Goal: Information Seeking & Learning: Find contact information

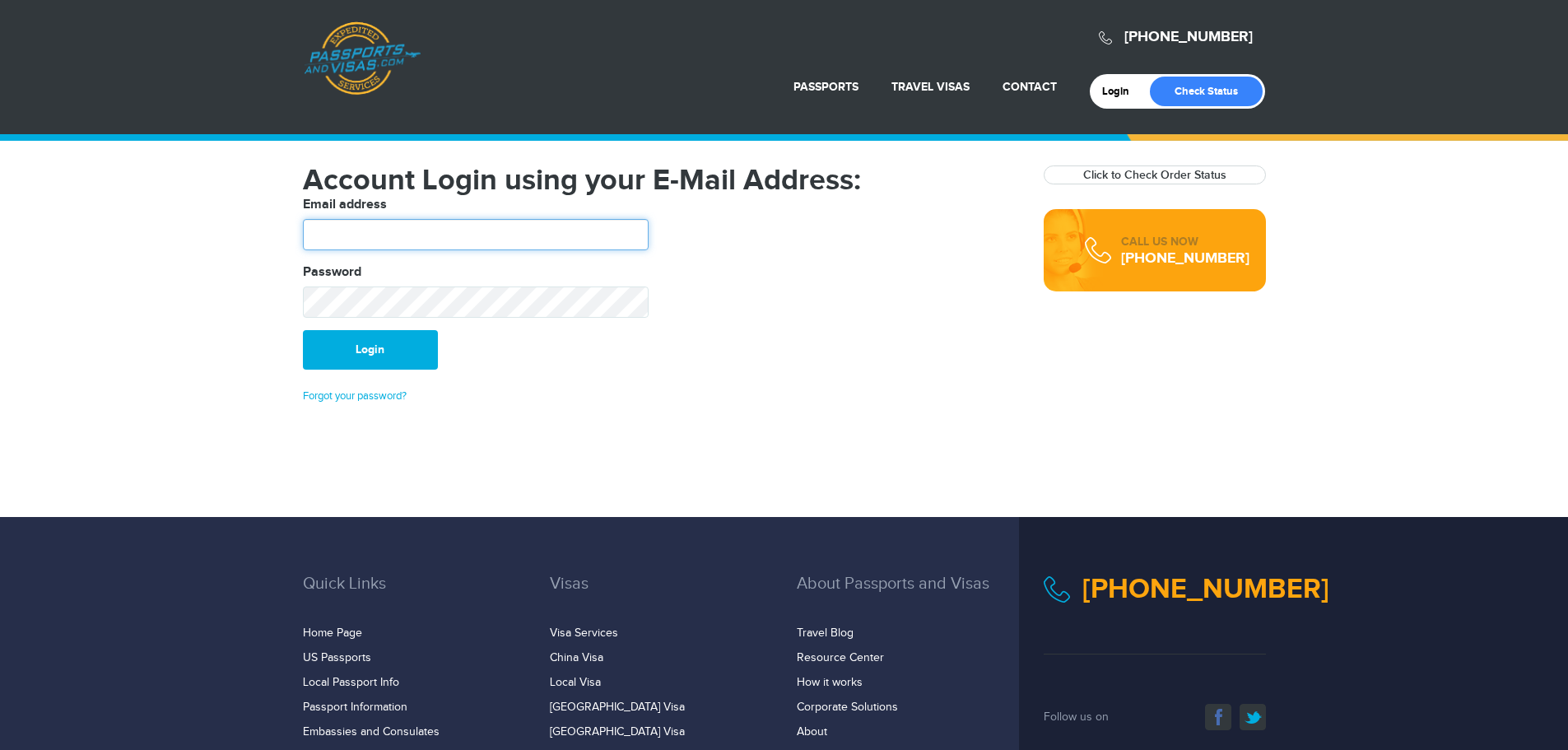
click at [341, 237] on input "text" at bounding box center [475, 235] width 345 height 31
type input "**********"
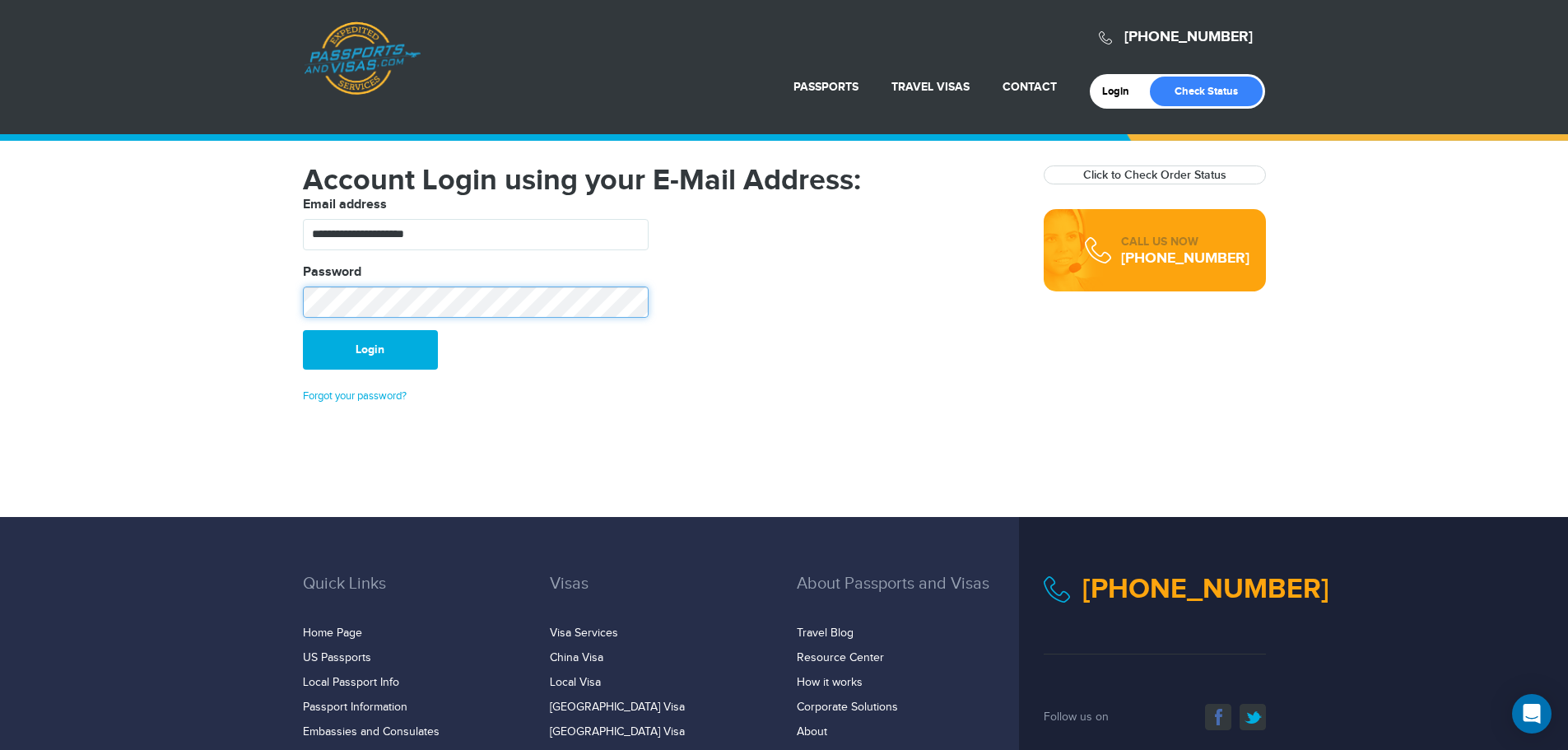
click at [302, 330] on button "Login" at bounding box center [369, 350] width 135 height 40
click at [1198, 87] on link "Check Status" at bounding box center [1205, 91] width 113 height 29
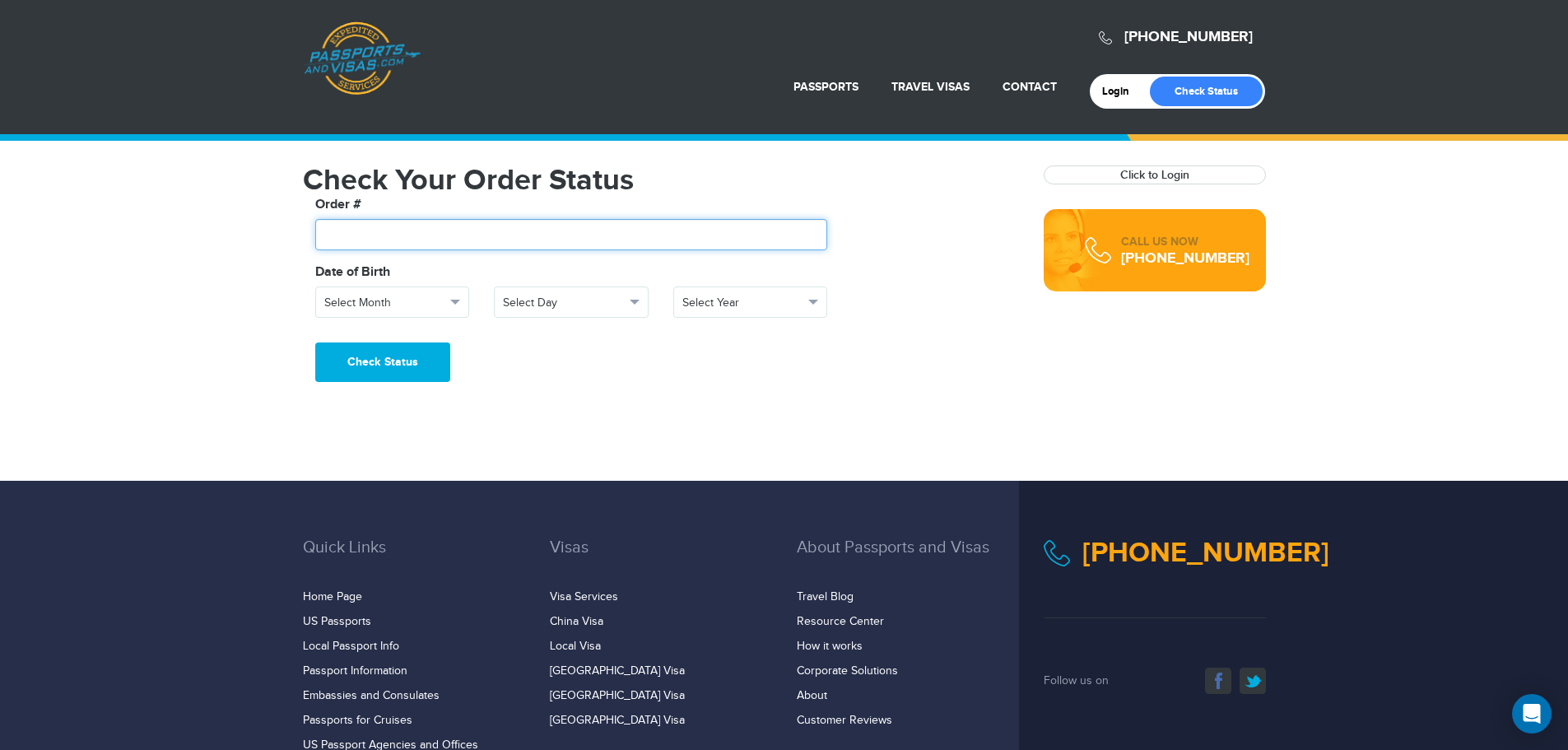
click at [366, 242] on input "text" at bounding box center [571, 235] width 513 height 31
click at [435, 232] on input "text" at bounding box center [571, 235] width 513 height 31
paste input "*******"
type input "*******"
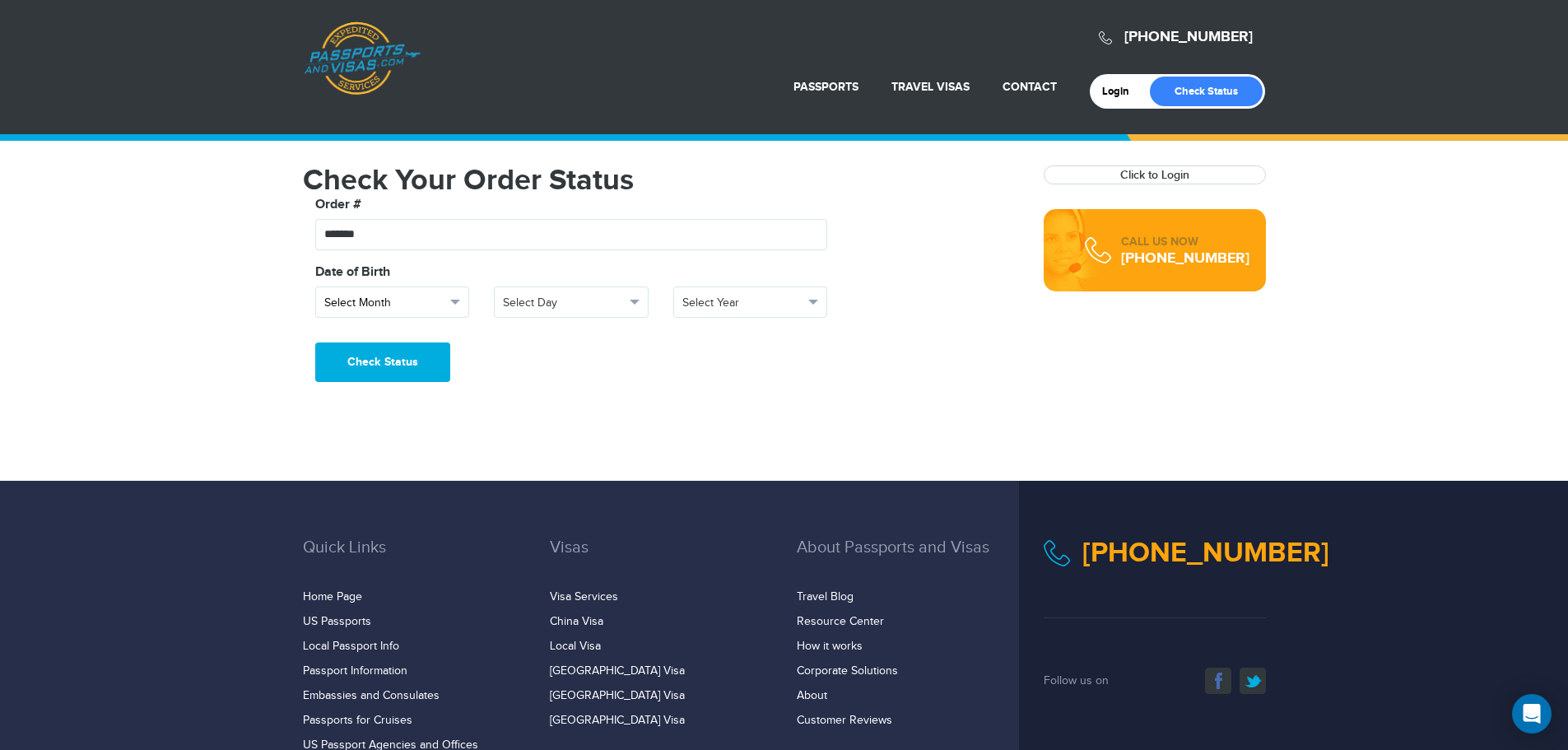
click at [418, 299] on span "Select Month" at bounding box center [385, 302] width 122 height 16
click at [361, 462] on link "June" at bounding box center [393, 469] width 153 height 23
click at [586, 297] on span "Select Day" at bounding box center [564, 302] width 122 height 16
click at [520, 343] on link "11" at bounding box center [571, 338] width 153 height 23
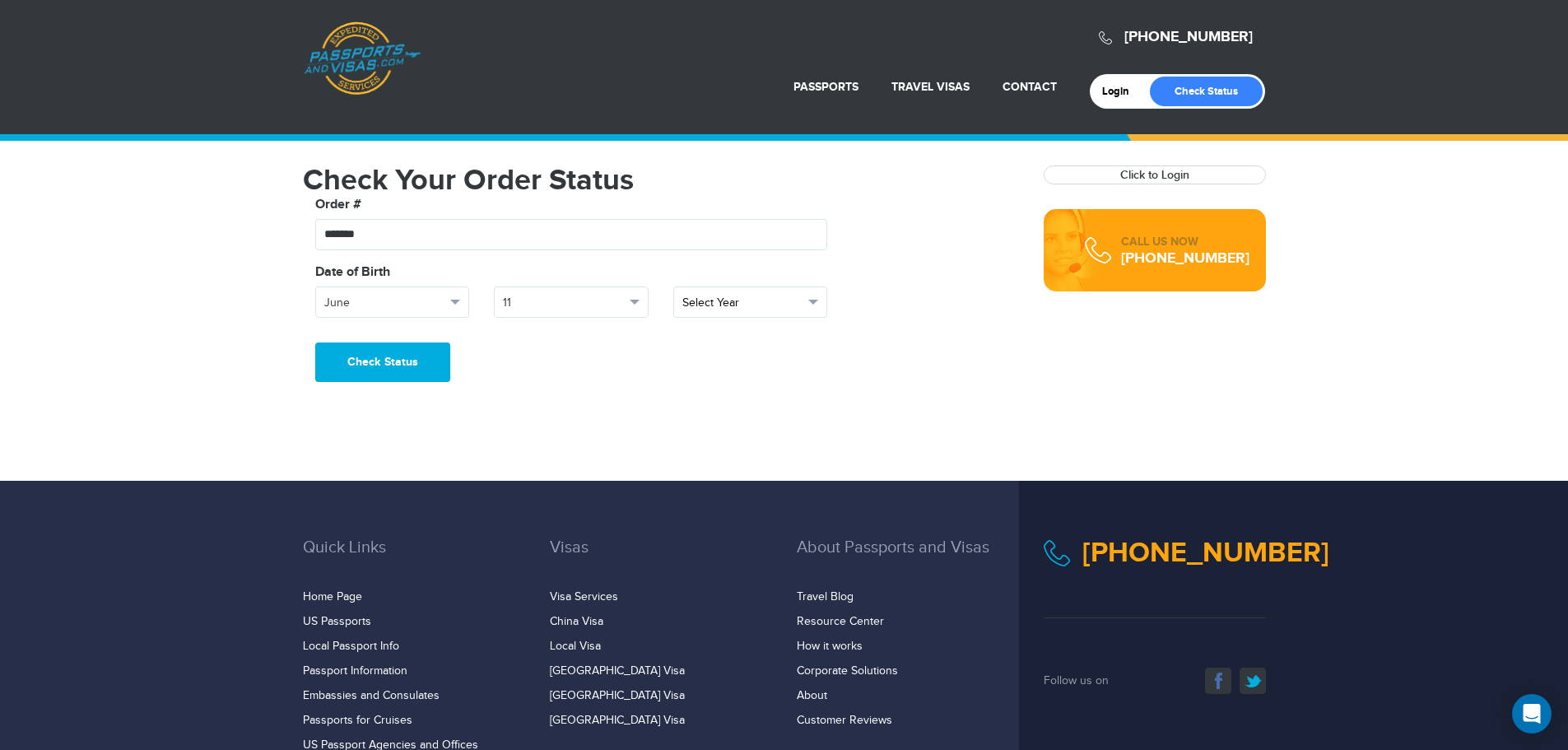
click at [720, 291] on button "Select Year" at bounding box center [750, 302] width 155 height 31
click at [699, 399] on span "1973" at bounding box center [692, 400] width 21 height 13
click at [385, 353] on button "Check Status" at bounding box center [382, 362] width 135 height 40
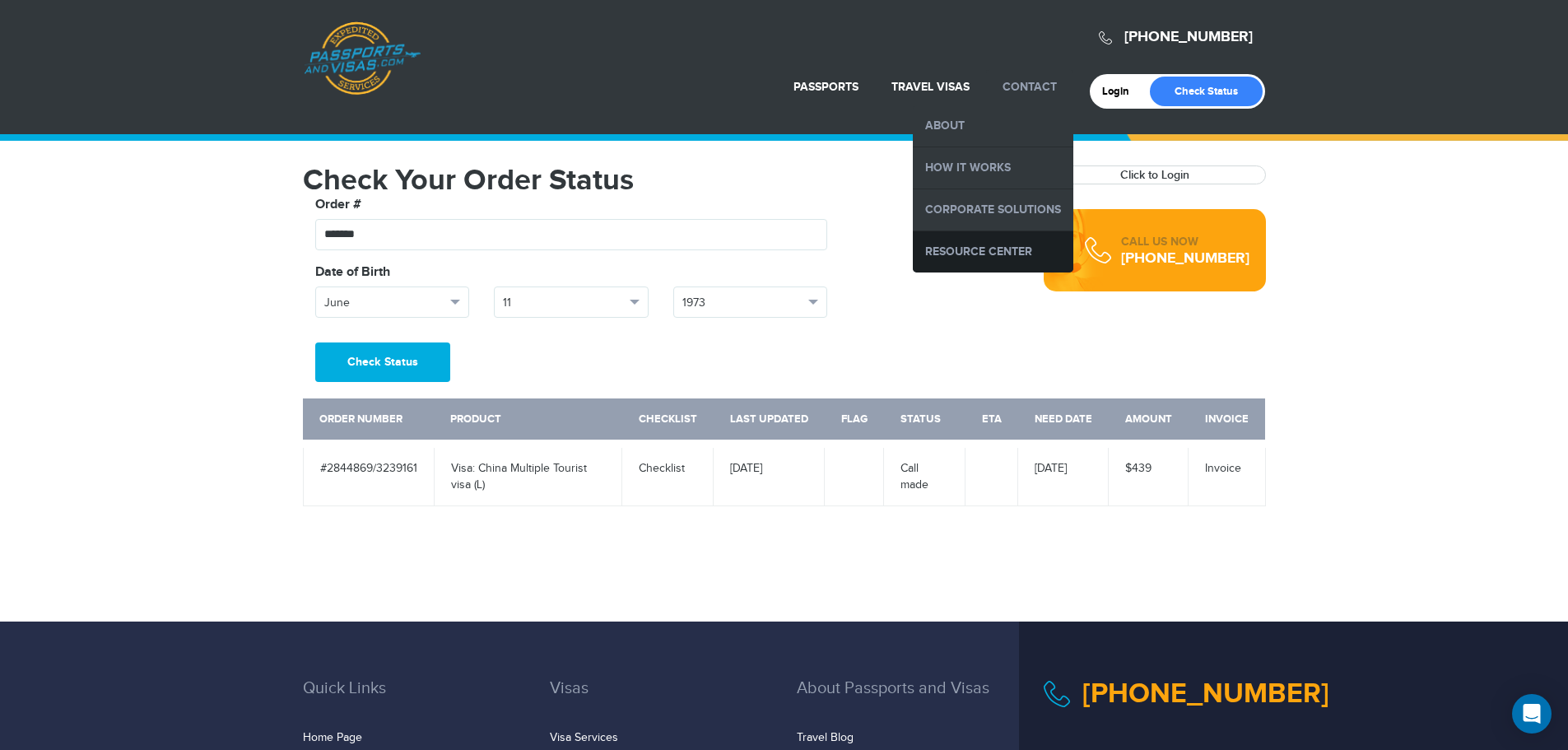
click at [1003, 248] on link "Resource Center" at bounding box center [992, 252] width 161 height 41
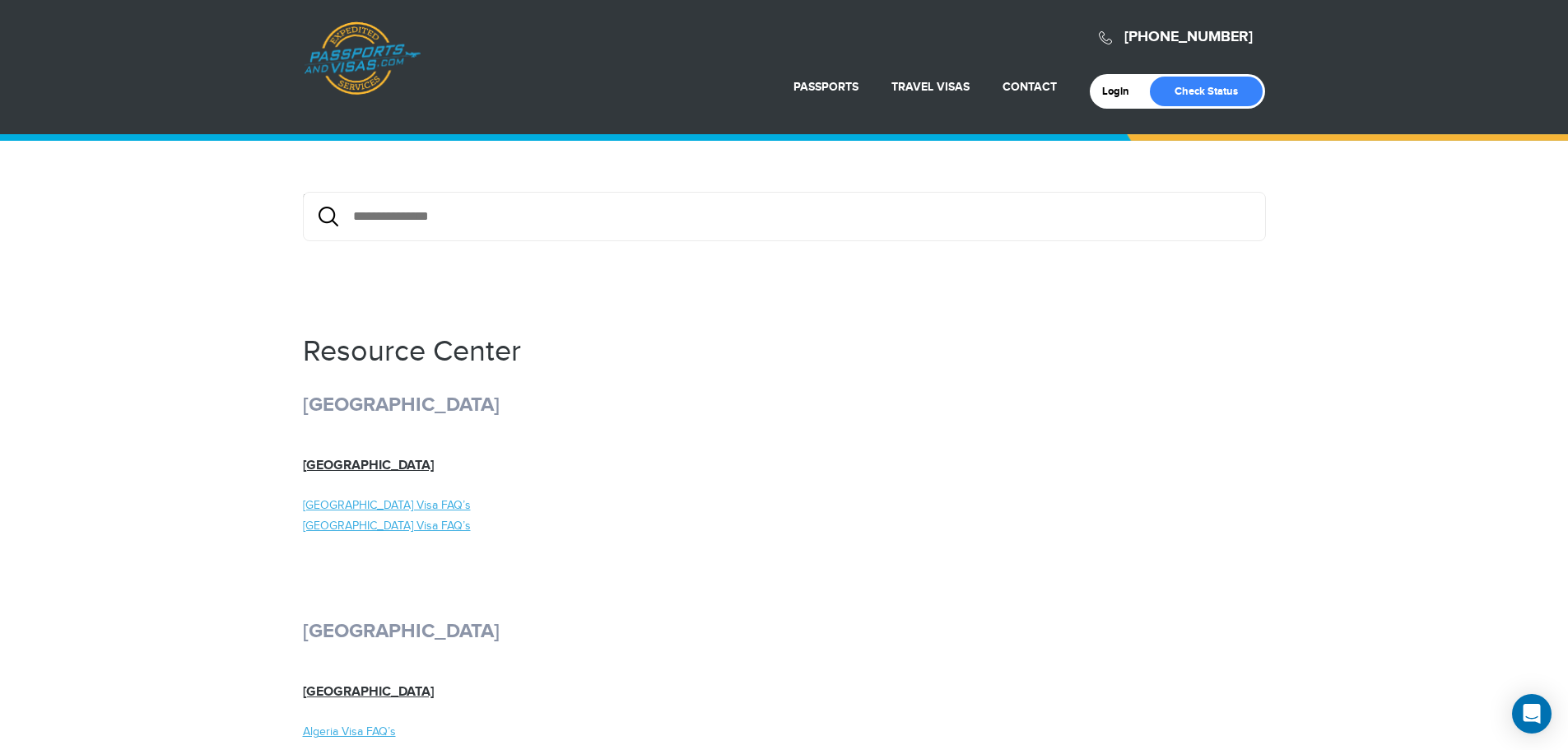
click at [359, 37] on link "Passports & [DOMAIN_NAME]" at bounding box center [362, 58] width 117 height 74
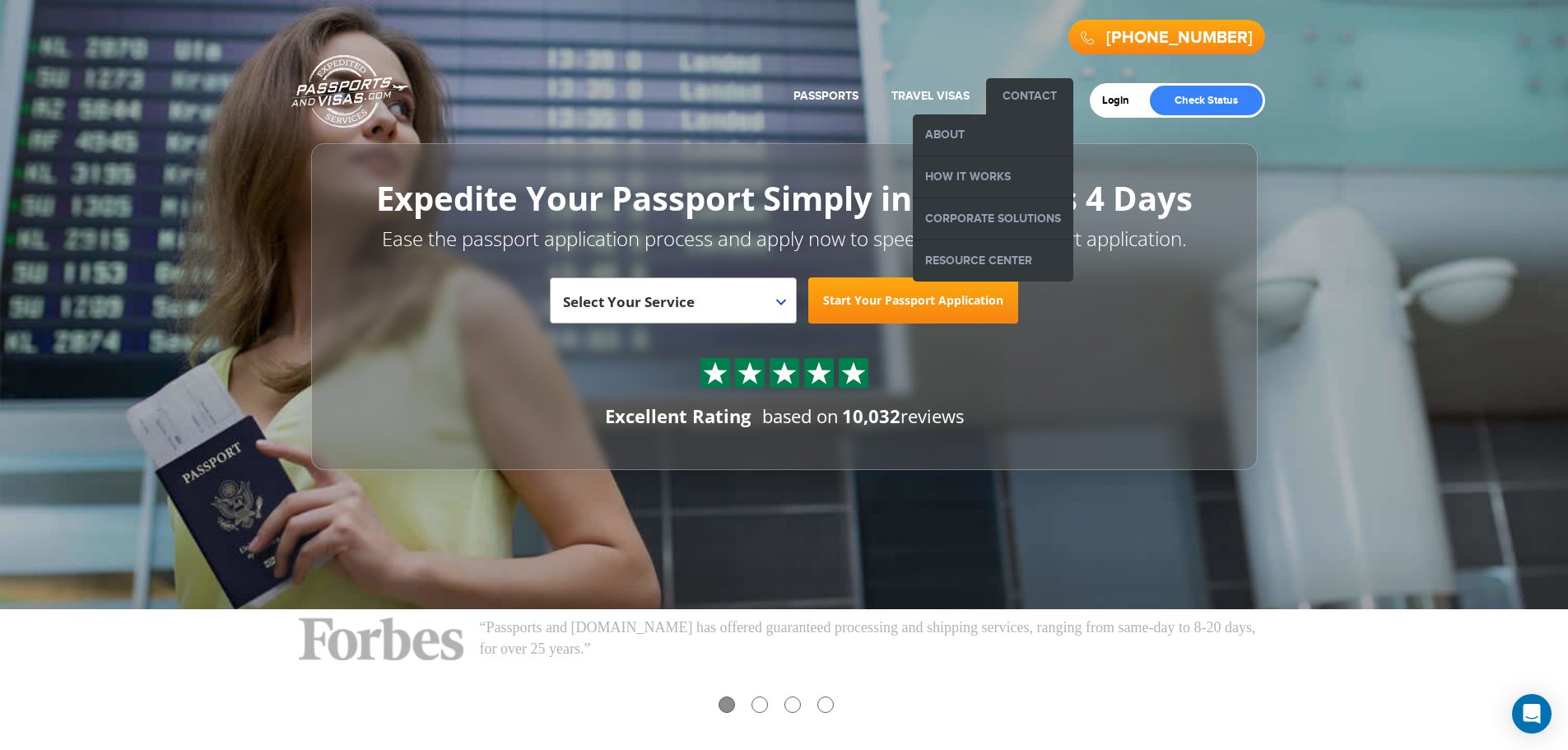
click at [1028, 90] on link "Contact" at bounding box center [1029, 95] width 54 height 14
click at [995, 129] on link "About" at bounding box center [992, 135] width 161 height 41
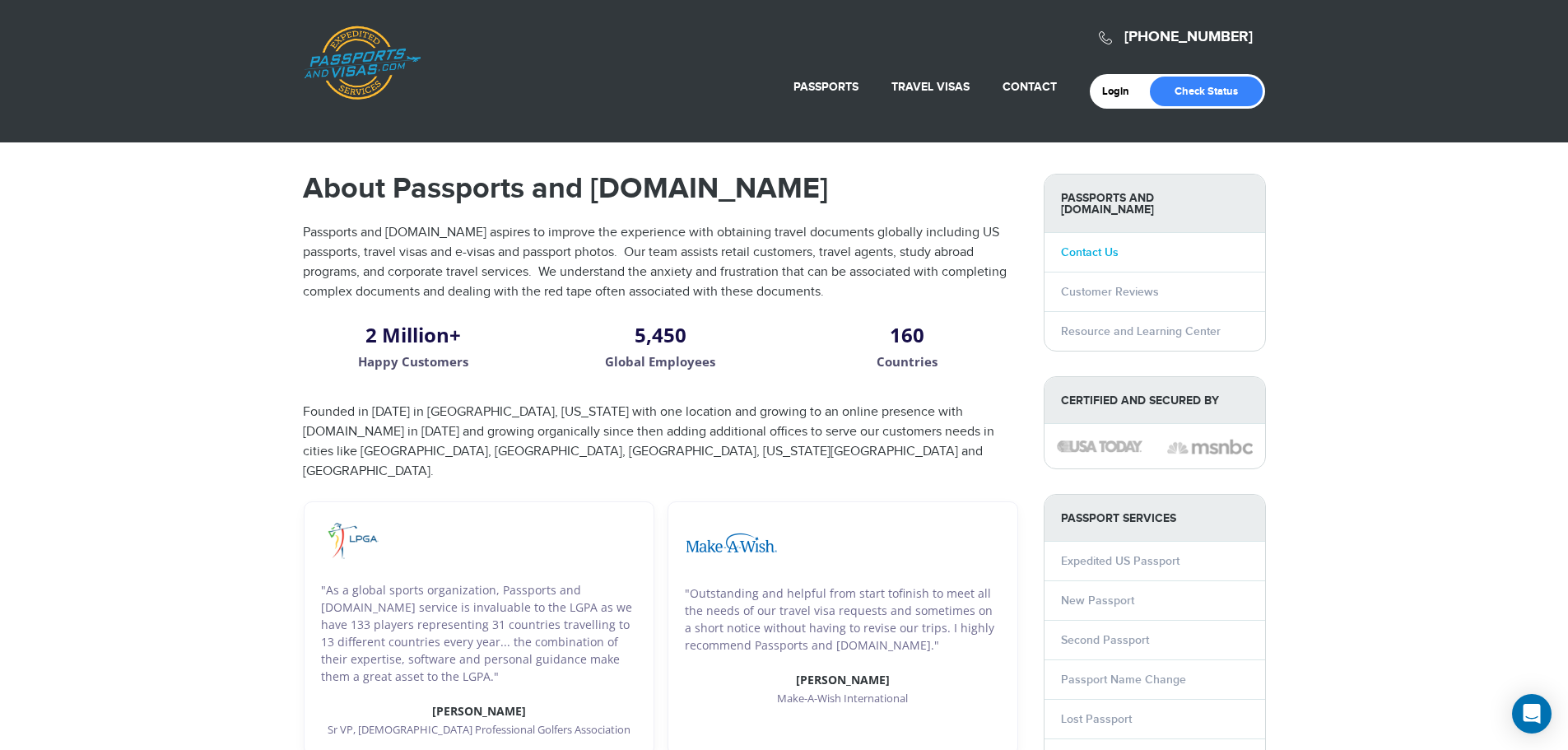
click at [1089, 245] on link "Contact Us" at bounding box center [1089, 252] width 58 height 14
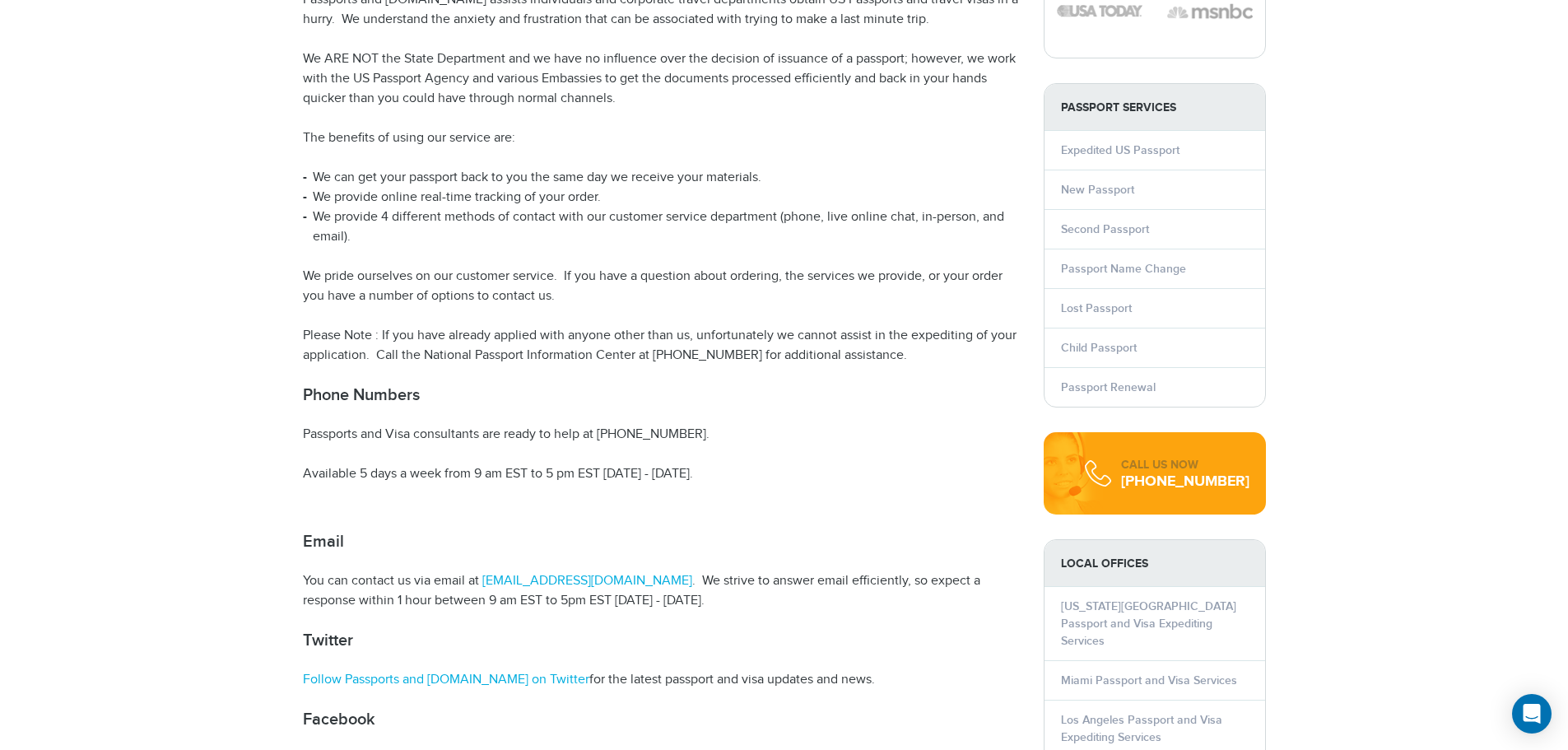
scroll to position [247, 0]
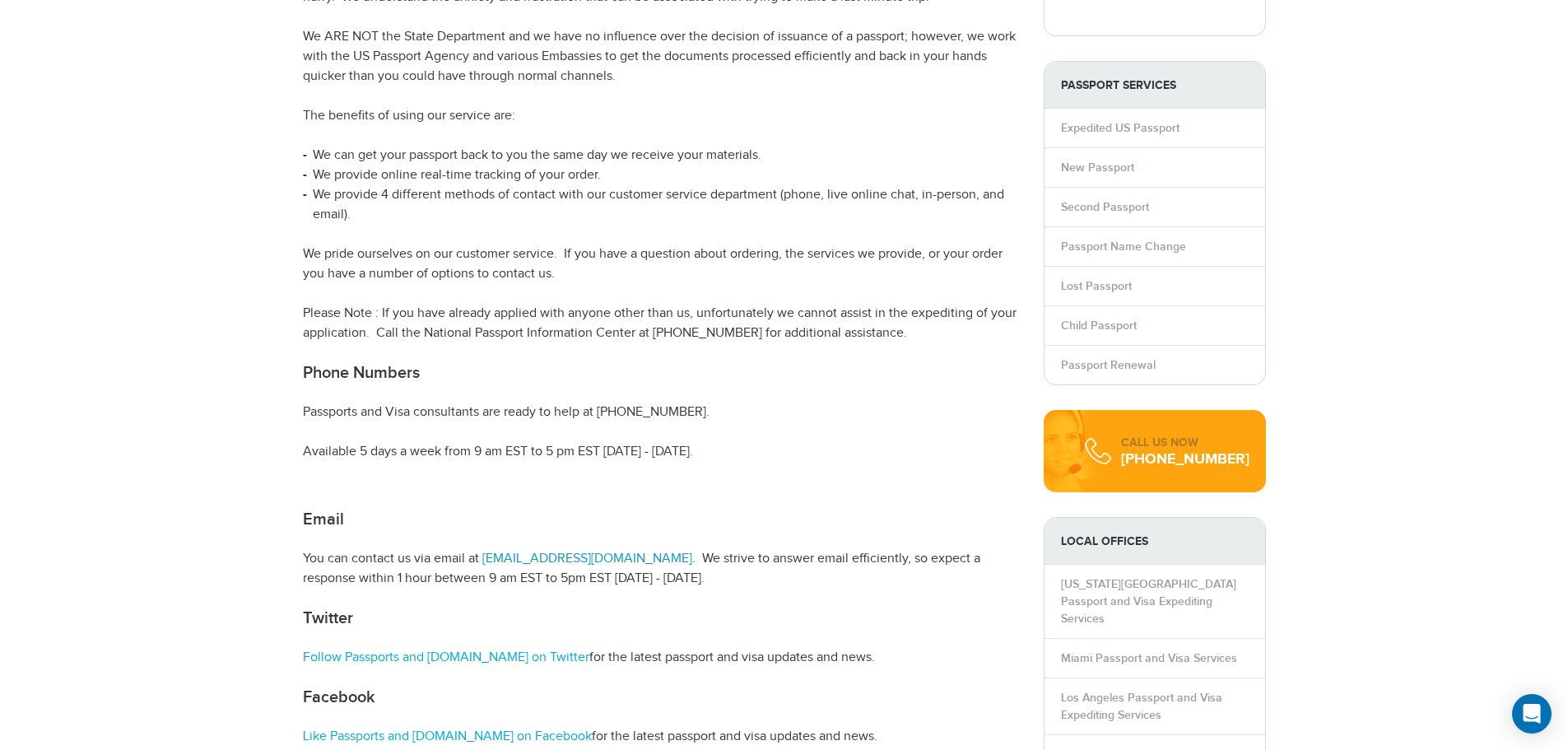
drag, startPoint x: 481, startPoint y: 560, endPoint x: 644, endPoint y: 556, distance: 163.0
click at [644, 556] on link "[EMAIL_ADDRESS][DOMAIN_NAME]" at bounding box center [585, 558] width 213 height 15
drag, startPoint x: 652, startPoint y: 556, endPoint x: 480, endPoint y: 547, distance: 172.2
click at [480, 547] on article "Passports and [DOMAIN_NAME] Contact Information Passports and [DOMAIN_NAME] ass…" at bounding box center [660, 450] width 716 height 1064
copy p "[EMAIL_ADDRESS][DOMAIN_NAME] ."
